Goal: Transaction & Acquisition: Book appointment/travel/reservation

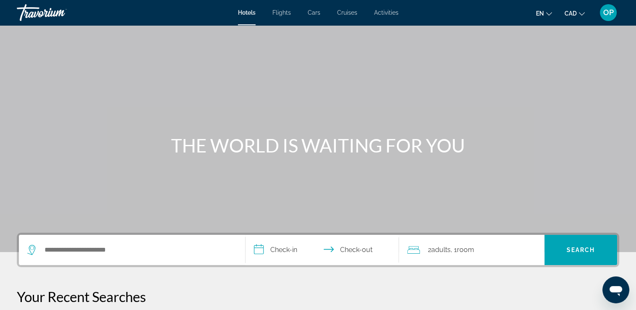
scroll to position [84, 0]
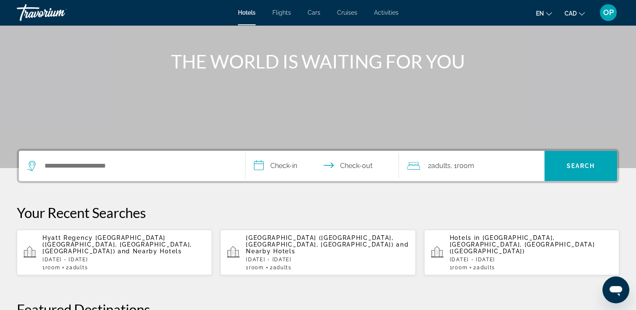
click at [101, 242] on p "Hyatt Regency [GEOGRAPHIC_DATA] ([GEOGRAPHIC_DATA], [GEOGRAPHIC_DATA], [GEOGRAP…" at bounding box center [123, 244] width 163 height 20
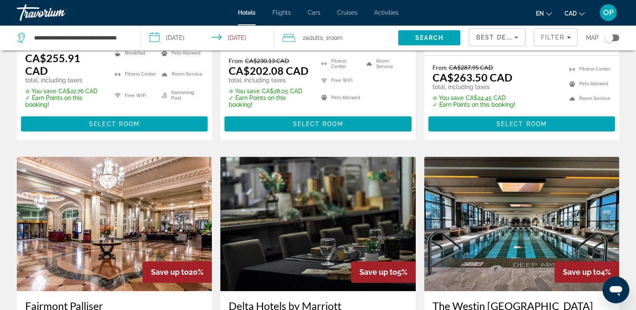
scroll to position [294, 0]
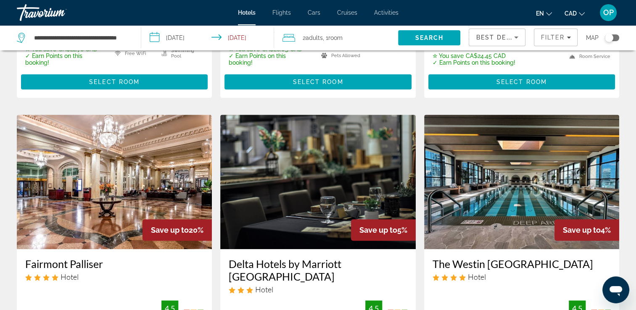
click at [119, 186] on img "Main content" at bounding box center [114, 182] width 195 height 134
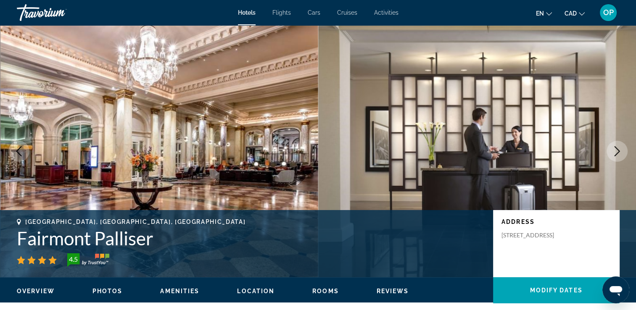
click at [617, 152] on icon "Next image" at bounding box center [617, 151] width 10 height 10
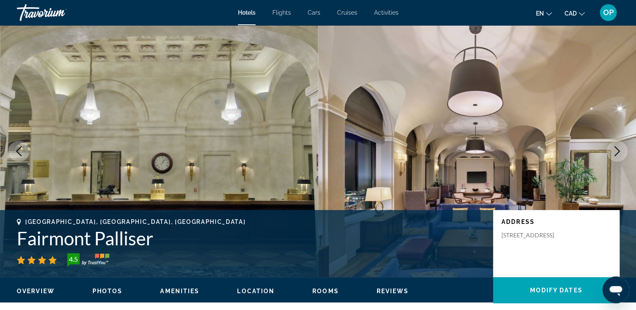
click at [617, 152] on icon "Next image" at bounding box center [617, 151] width 10 height 10
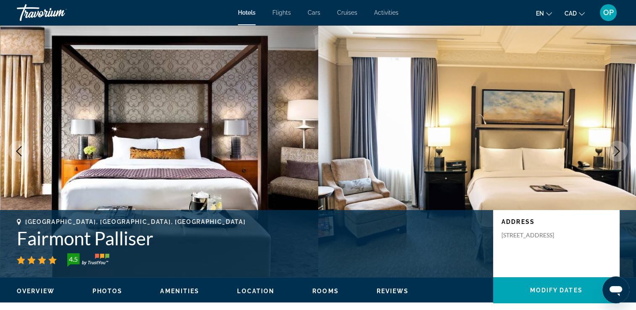
click at [617, 152] on icon "Next image" at bounding box center [617, 151] width 10 height 10
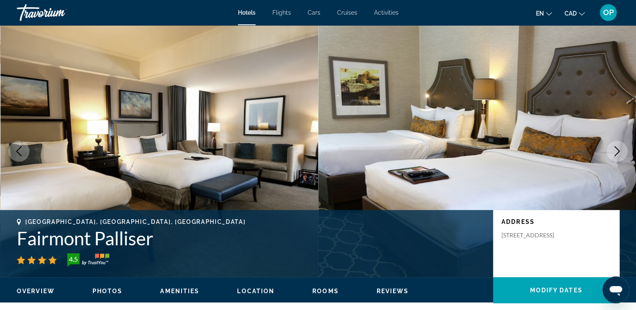
click at [617, 152] on icon "Next image" at bounding box center [617, 151] width 10 height 10
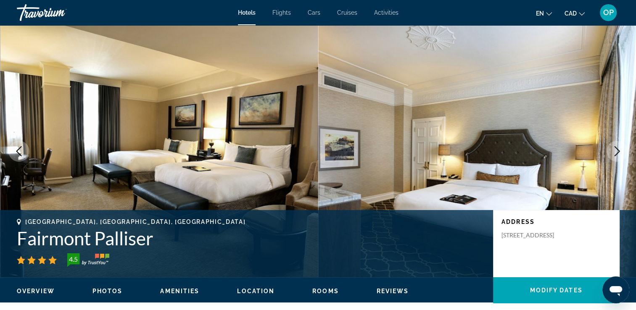
click at [617, 152] on icon "Next image" at bounding box center [617, 151] width 10 height 10
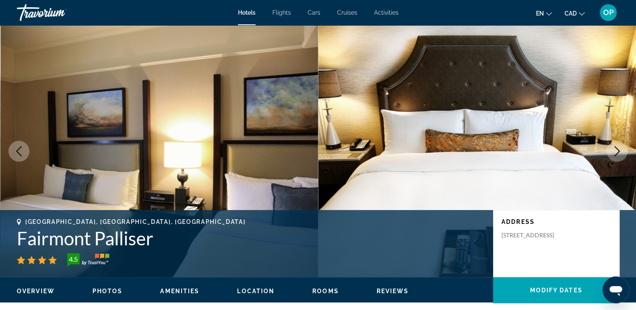
click at [617, 152] on icon "Next image" at bounding box center [617, 151] width 10 height 10
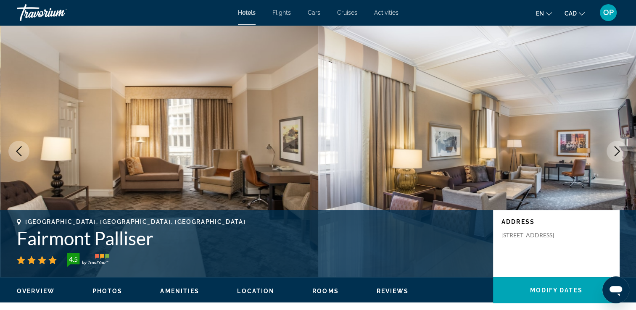
click at [617, 161] on button "Next image" at bounding box center [616, 151] width 21 height 21
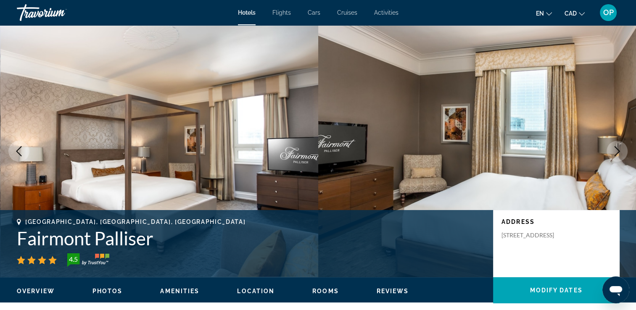
click at [616, 159] on button "Next image" at bounding box center [616, 151] width 21 height 21
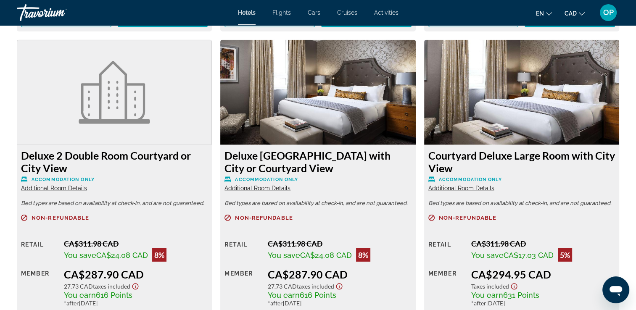
scroll to position [2437, 0]
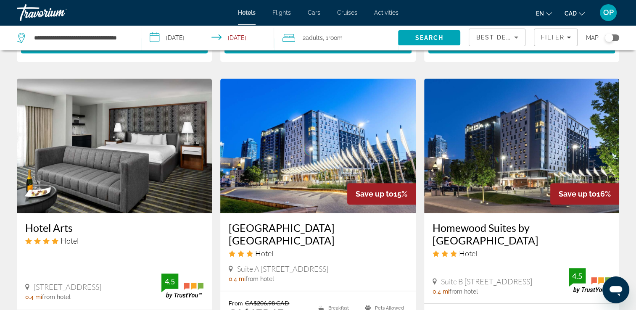
scroll to position [714, 0]
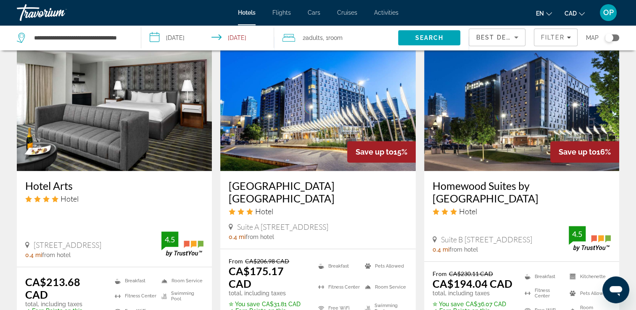
click at [287, 120] on img "Main content" at bounding box center [317, 104] width 195 height 134
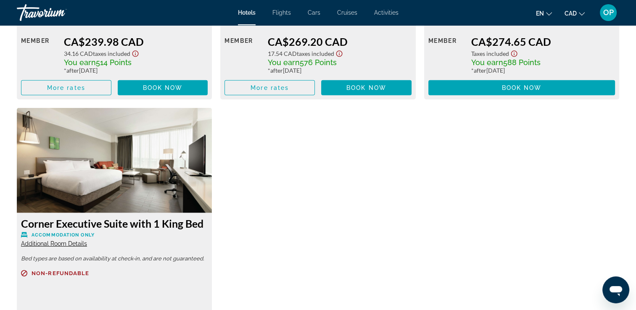
scroll to position [2353, 0]
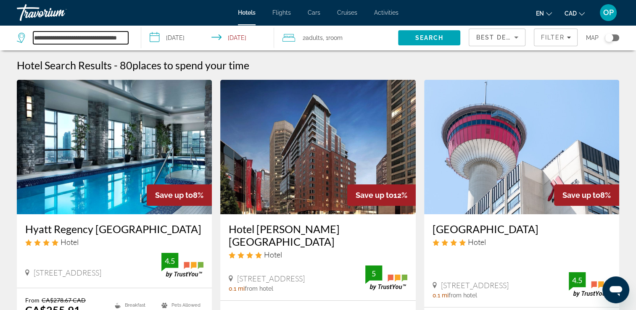
click at [87, 40] on input "**********" at bounding box center [80, 38] width 95 height 13
drag, startPoint x: 34, startPoint y: 37, endPoint x: 143, endPoint y: 38, distance: 109.3
click at [143, 38] on div "**********" at bounding box center [318, 37] width 636 height 25
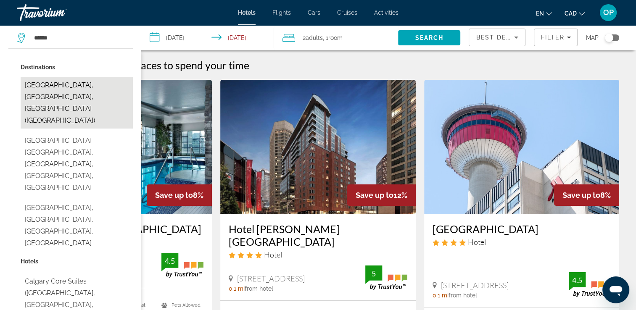
click at [70, 84] on button "[GEOGRAPHIC_DATA], [GEOGRAPHIC_DATA], [GEOGRAPHIC_DATA] ([GEOGRAPHIC_DATA])" at bounding box center [77, 102] width 112 height 51
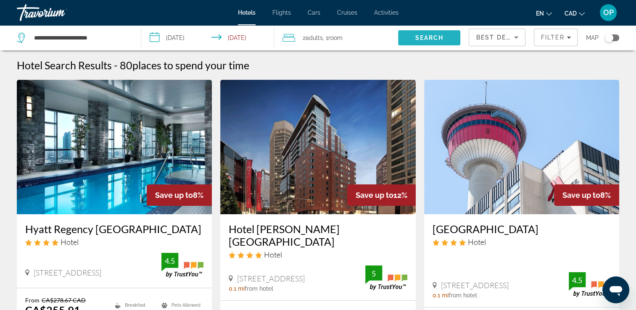
click at [434, 37] on span "Search" at bounding box center [429, 37] width 29 height 7
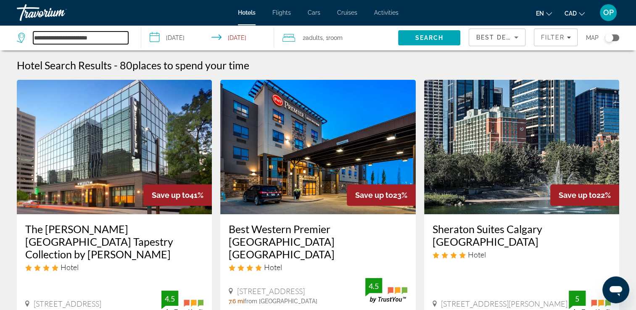
drag, startPoint x: 109, startPoint y: 37, endPoint x: 30, endPoint y: 42, distance: 79.2
click at [30, 42] on div "**********" at bounding box center [72, 38] width 111 height 13
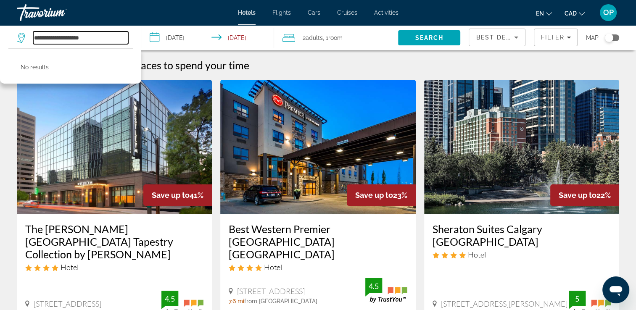
type input "**********"
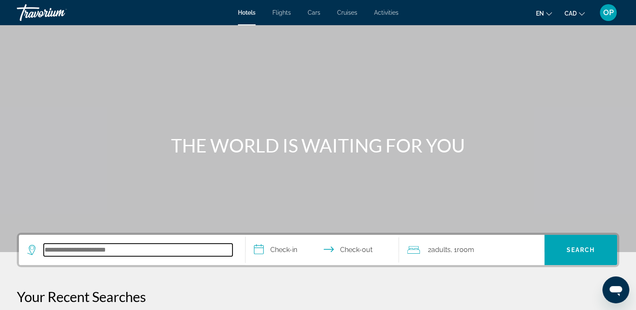
click at [100, 254] on input "Search hotel destination" at bounding box center [138, 250] width 189 height 13
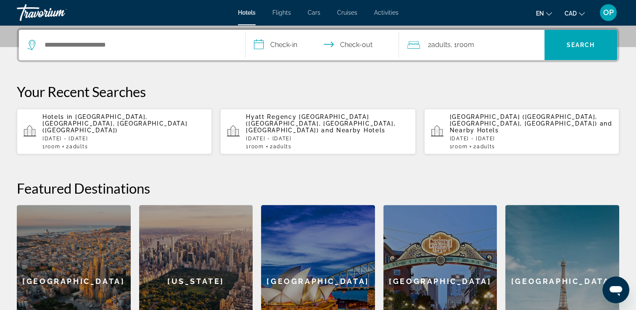
click at [306, 117] on span "Hyatt Regency [GEOGRAPHIC_DATA] ([GEOGRAPHIC_DATA], [GEOGRAPHIC_DATA], [GEOGRAP…" at bounding box center [321, 123] width 150 height 20
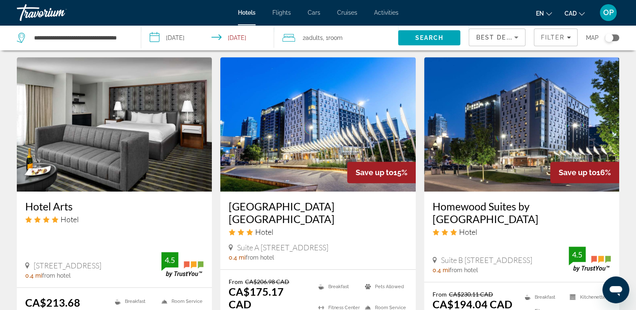
scroll to position [778, 0]
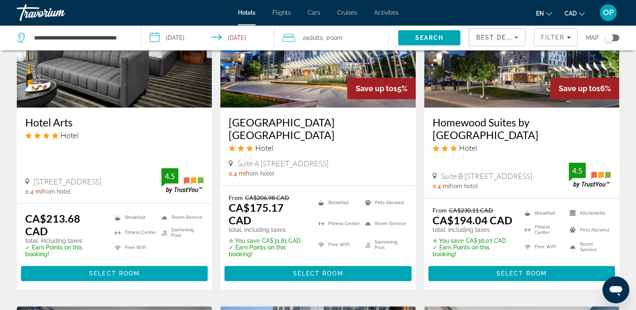
click at [303, 270] on span "Select Room" at bounding box center [317, 273] width 50 height 7
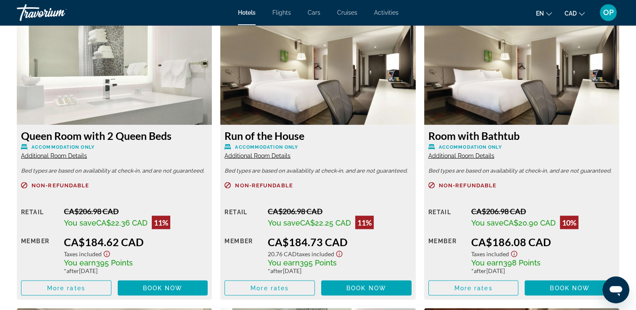
scroll to position [1513, 0]
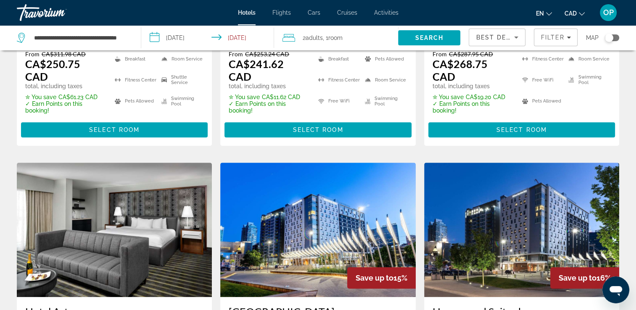
scroll to position [714, 0]
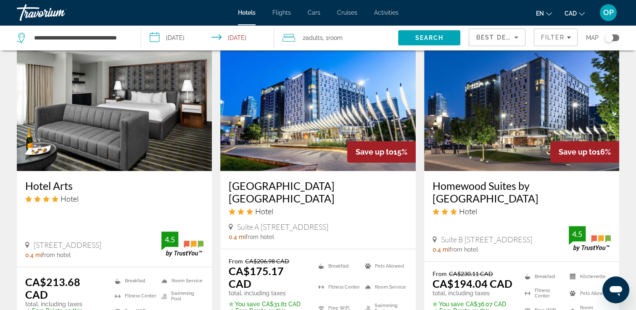
click at [487, 113] on img "Main content" at bounding box center [521, 104] width 195 height 134
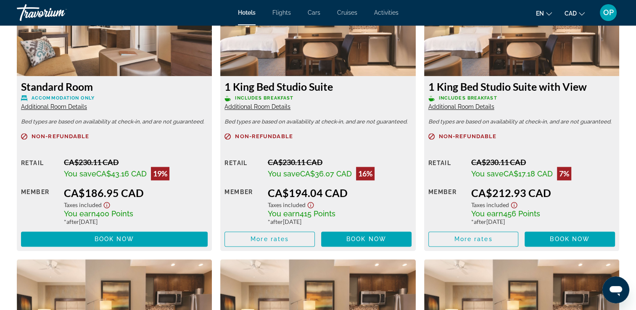
scroll to position [1177, 0]
